Goal: Check status

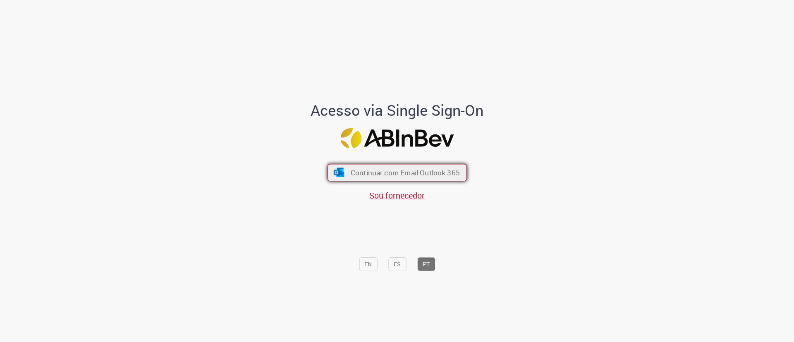
click at [427, 170] on span "Continuar com Email Outlook 365" at bounding box center [404, 173] width 109 height 10
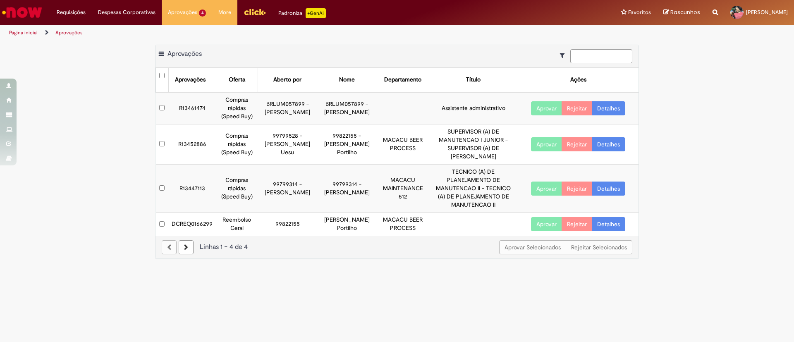
click at [617, 230] on link "Detalhes" at bounding box center [609, 224] width 34 height 14
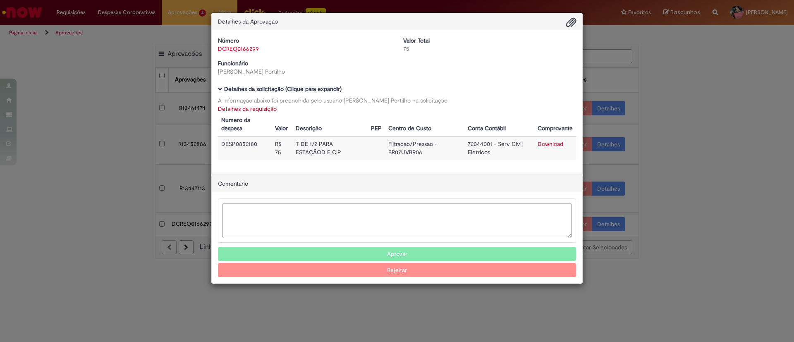
click at [253, 142] on td "DESP0852180" at bounding box center [245, 149] width 54 height 24
click at [344, 146] on td "T DE 1/2 PARA ESTAÇÃOD E CIP" at bounding box center [329, 149] width 75 height 24
click at [273, 109] on link "Detalhes da requisição" at bounding box center [247, 108] width 59 height 7
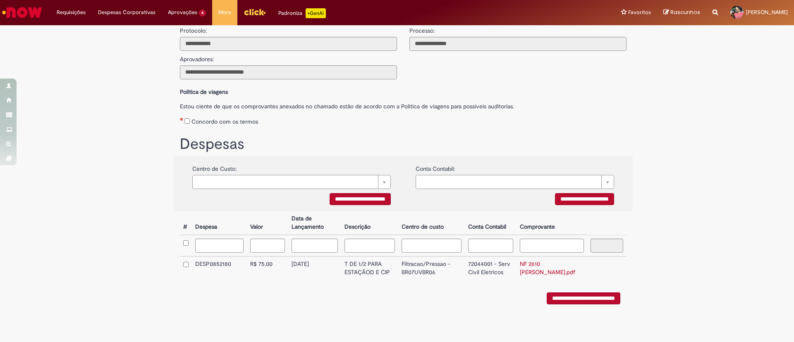
scroll to position [70, 0]
click at [537, 263] on link "NF 2610 [PERSON_NAME].pdf" at bounding box center [547, 268] width 55 height 16
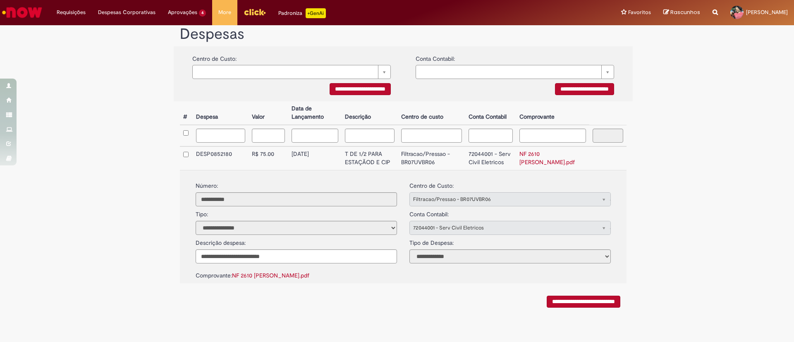
scroll to position [184, 0]
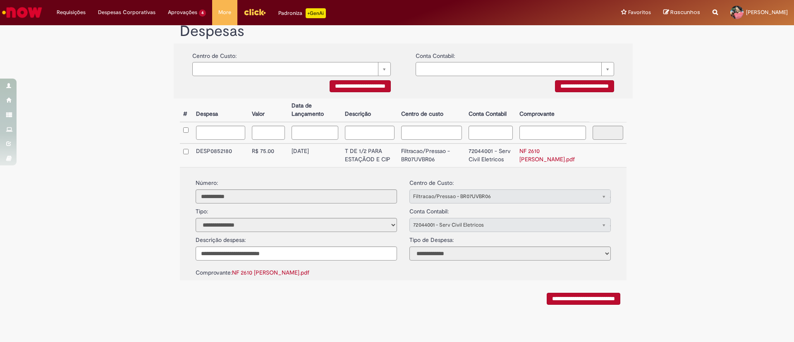
click at [579, 300] on input "**********" at bounding box center [584, 299] width 74 height 12
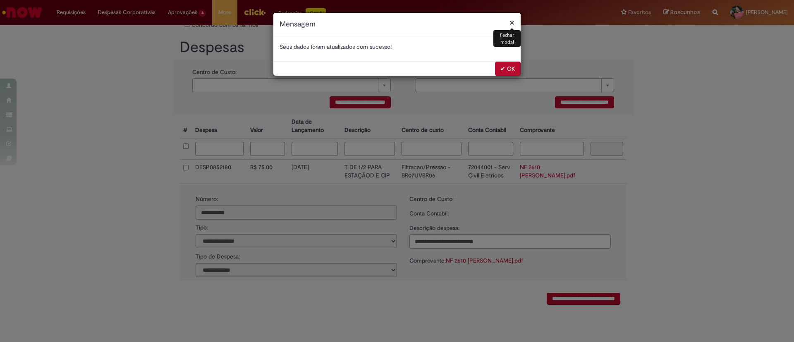
scroll to position [0, 0]
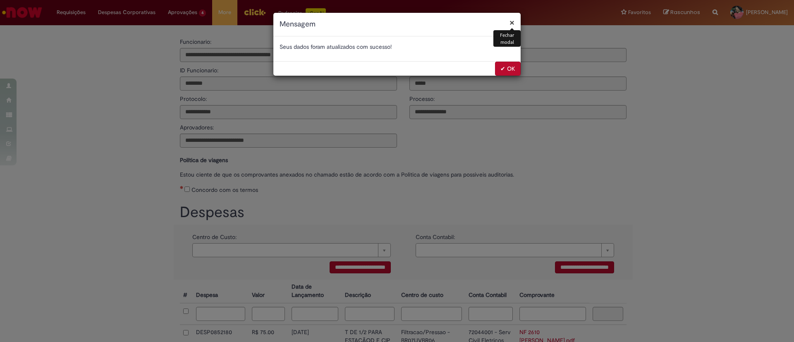
click at [513, 70] on button "✔ OK" at bounding box center [508, 69] width 26 height 14
